Goal: Information Seeking & Learning: Learn about a topic

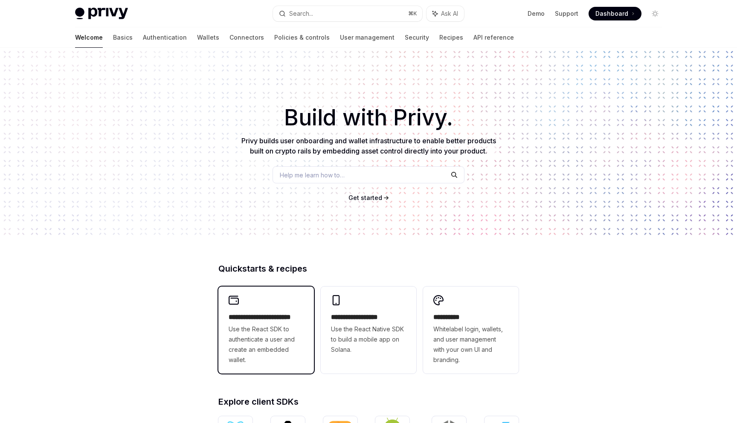
click at [232, 347] on span "Use the React SDK to authenticate a user and create an embedded wallet." at bounding box center [266, 344] width 75 height 41
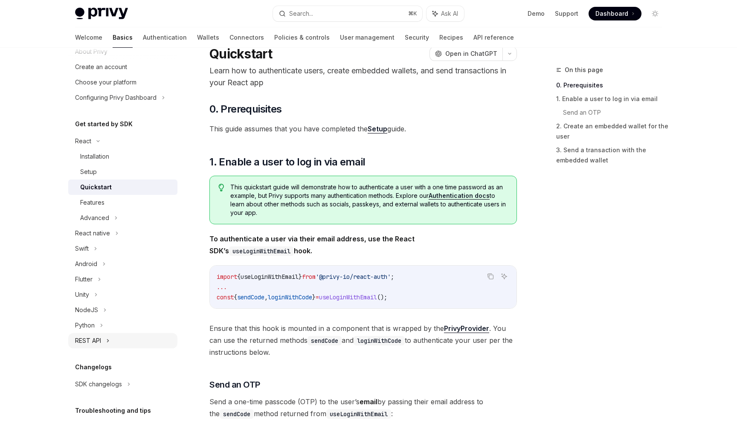
scroll to position [32, 0]
click at [110, 333] on div "REST API" at bounding box center [122, 340] width 109 height 15
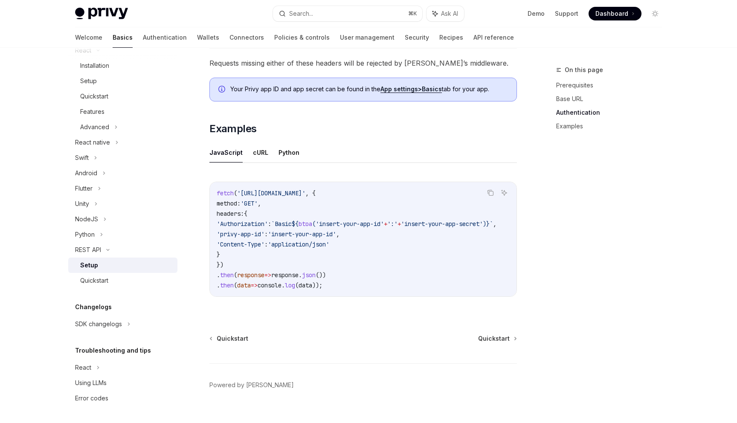
scroll to position [389, 0]
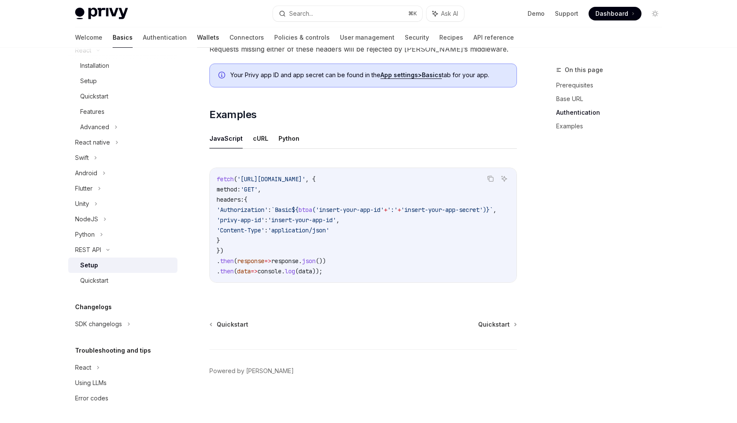
click at [197, 35] on link "Wallets" at bounding box center [208, 37] width 22 height 20
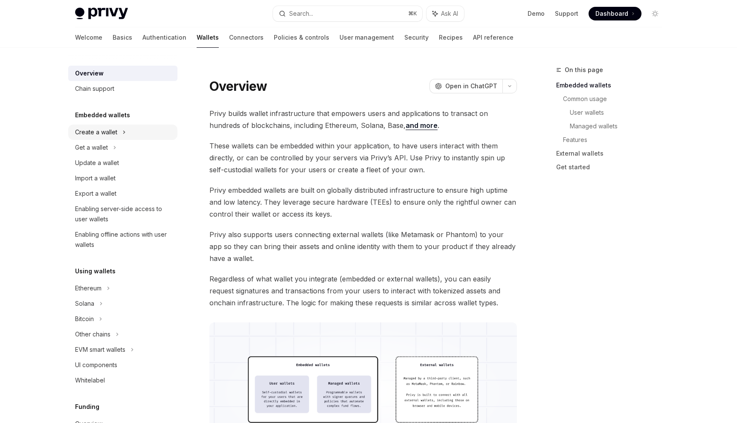
click at [109, 130] on div "Create a wallet" at bounding box center [96, 132] width 42 height 10
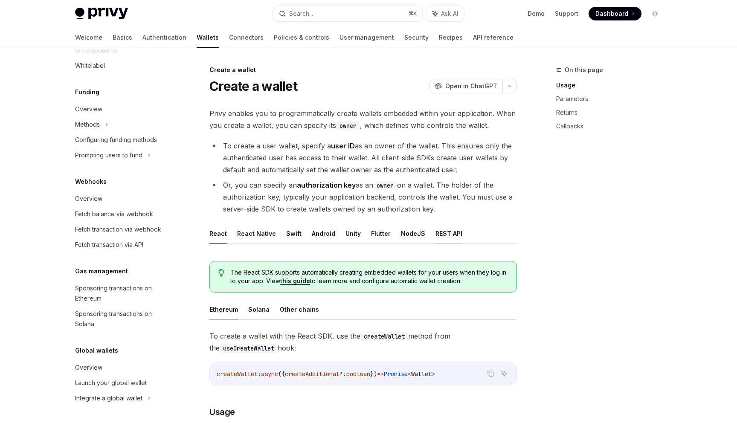
click at [452, 232] on button "REST API" at bounding box center [448, 233] width 27 height 20
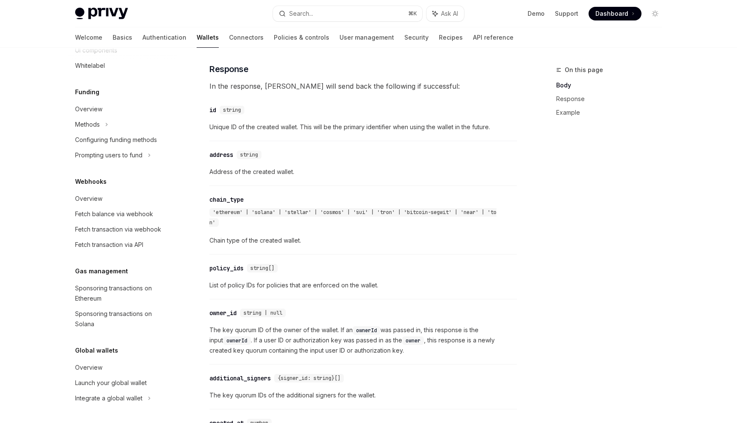
scroll to position [953, 0]
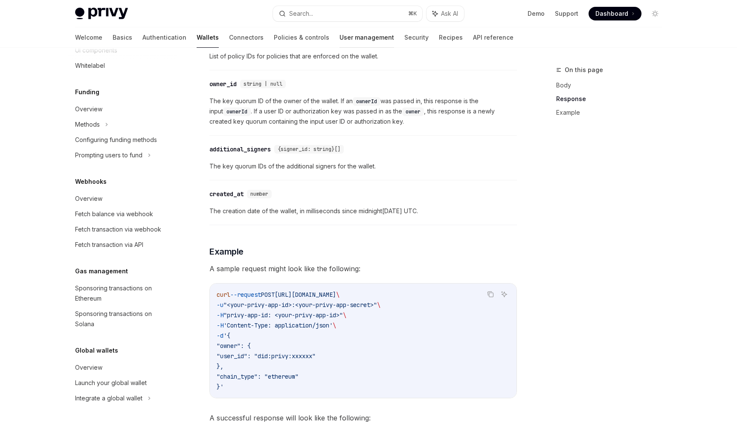
click at [339, 38] on link "User management" at bounding box center [366, 37] width 55 height 20
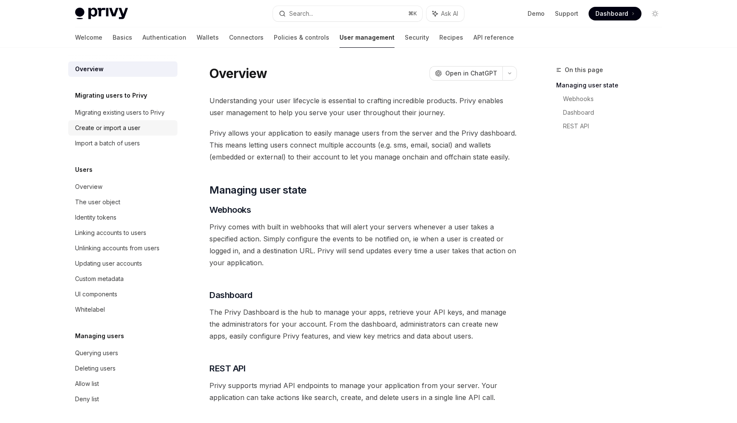
click at [139, 128] on div "Create or import a user" at bounding box center [107, 128] width 65 height 10
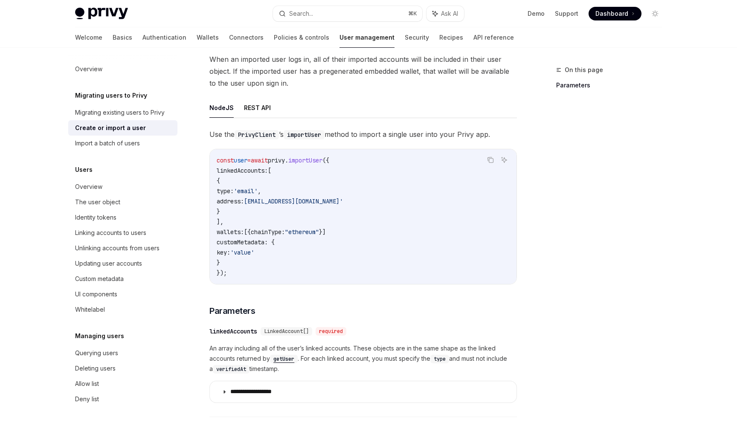
scroll to position [98, 0]
click at [264, 107] on button "REST API" at bounding box center [257, 108] width 27 height 20
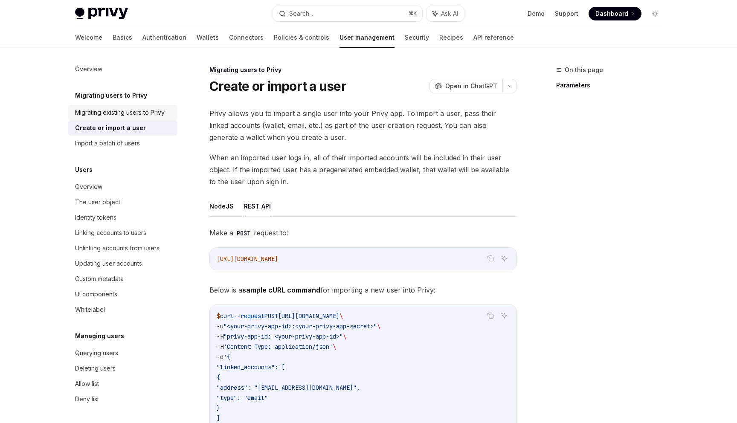
click at [158, 112] on div "Migrating existing users to Privy" at bounding box center [120, 112] width 90 height 10
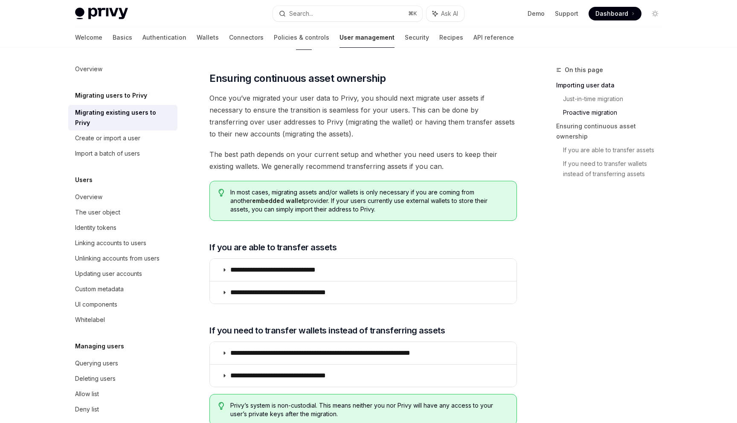
click at [420, 38] on div "Welcome Basics Authentication Wallets Connectors Policies & controls User manag…" at bounding box center [294, 37] width 439 height 20
click at [473, 35] on link "API reference" at bounding box center [493, 37] width 40 height 20
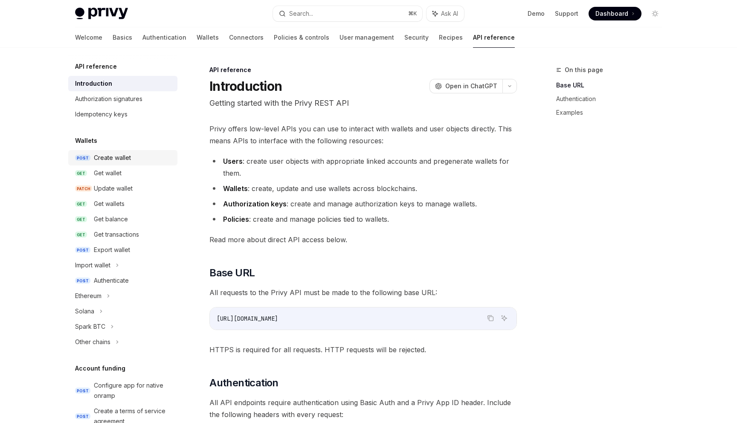
click at [102, 156] on div "Create wallet" at bounding box center [112, 158] width 37 height 10
type textarea "*"
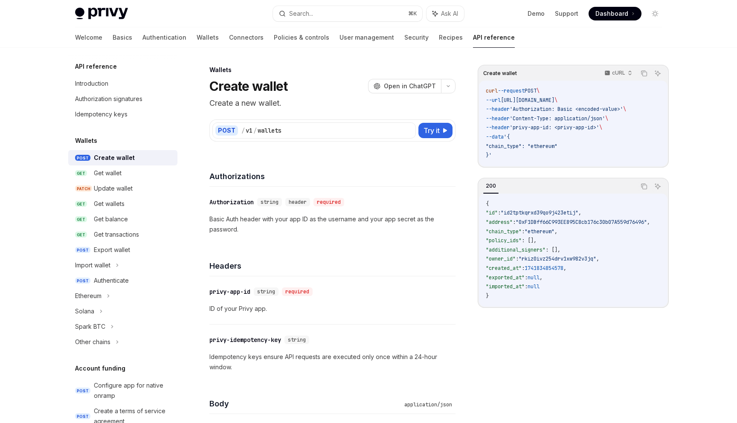
click at [123, 19] on img at bounding box center [101, 14] width 53 height 12
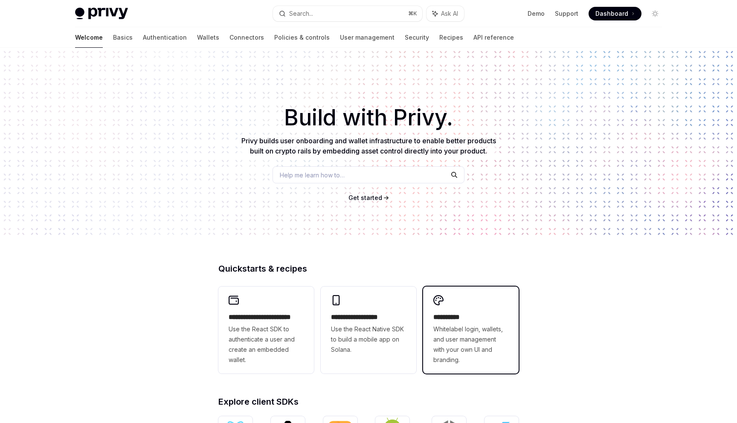
click at [468, 328] on span "Whitelabel login, wallets, and user management with your own UI and branding." at bounding box center [470, 344] width 75 height 41
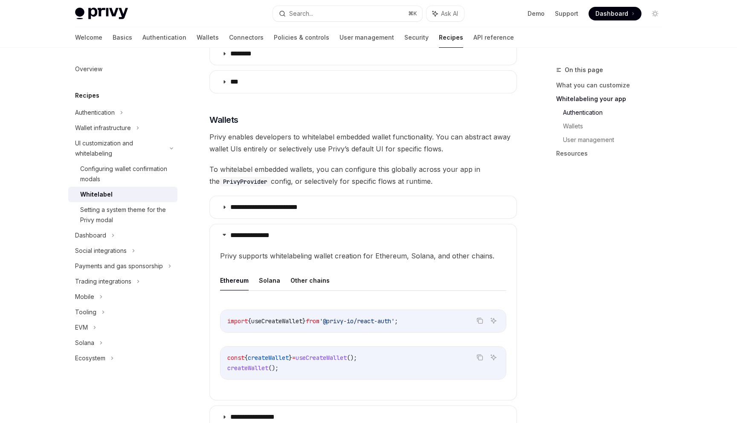
scroll to position [701, 0]
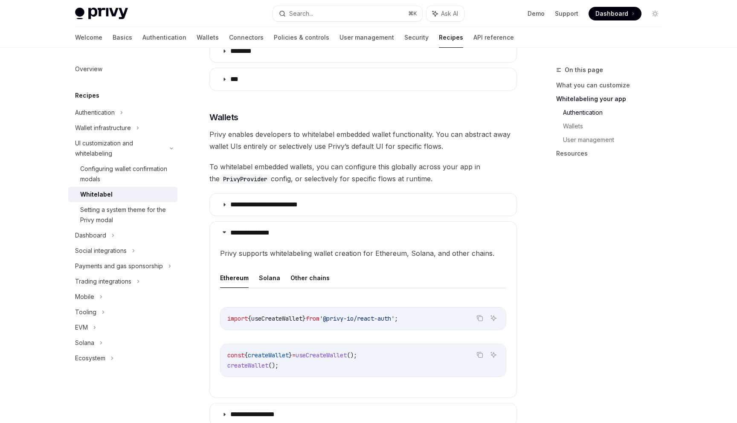
type textarea "*"
